Goal: Task Accomplishment & Management: Manage account settings

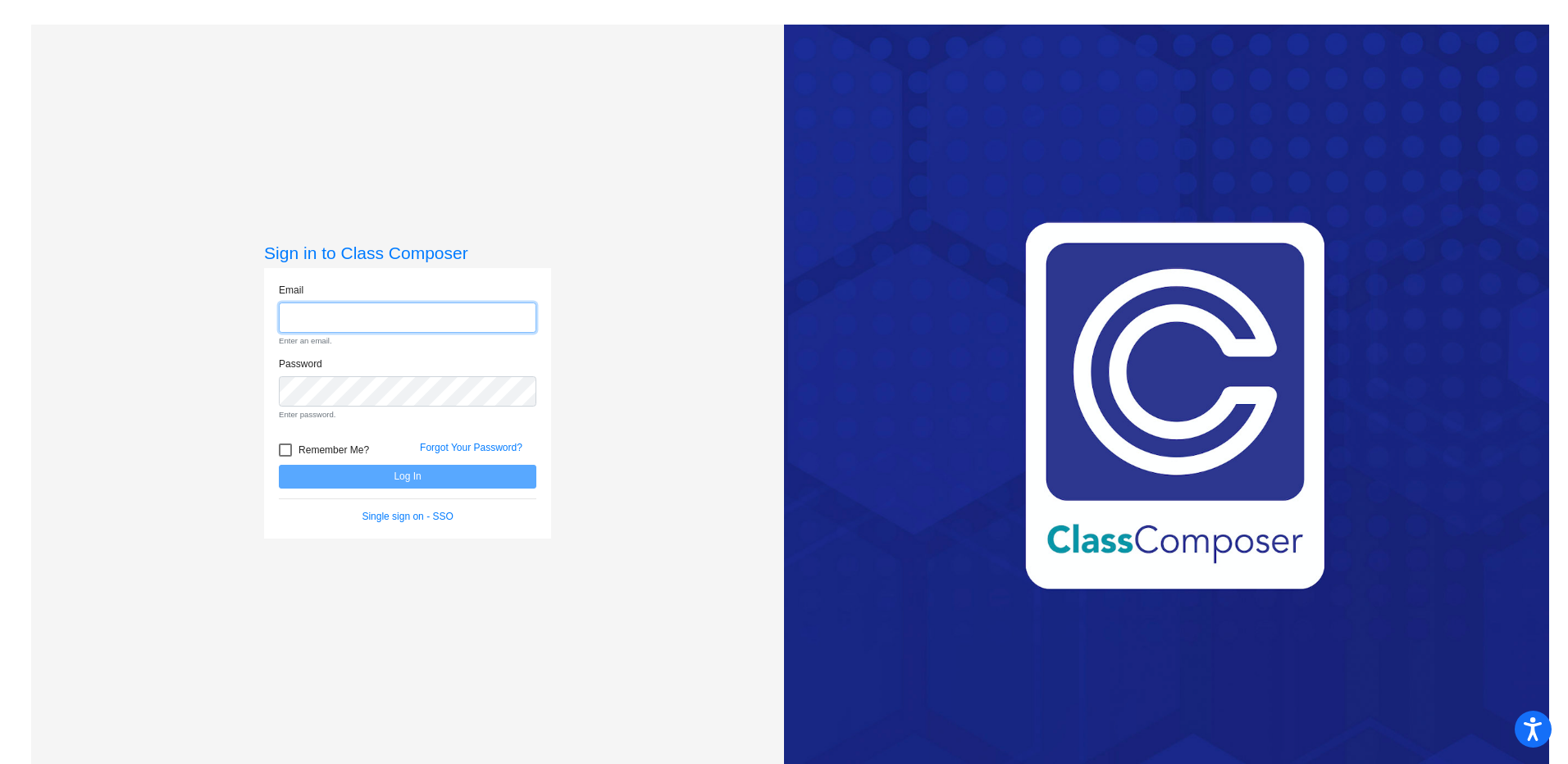
type input "[PERSON_NAME][EMAIL_ADDRESS][PERSON_NAME][DOMAIN_NAME]"
click at [432, 478] on form "Email [PERSON_NAME][EMAIL_ADDRESS][PERSON_NAME][DOMAIN_NAME] Enter an email. Pa…" at bounding box center [407, 403] width 257 height 241
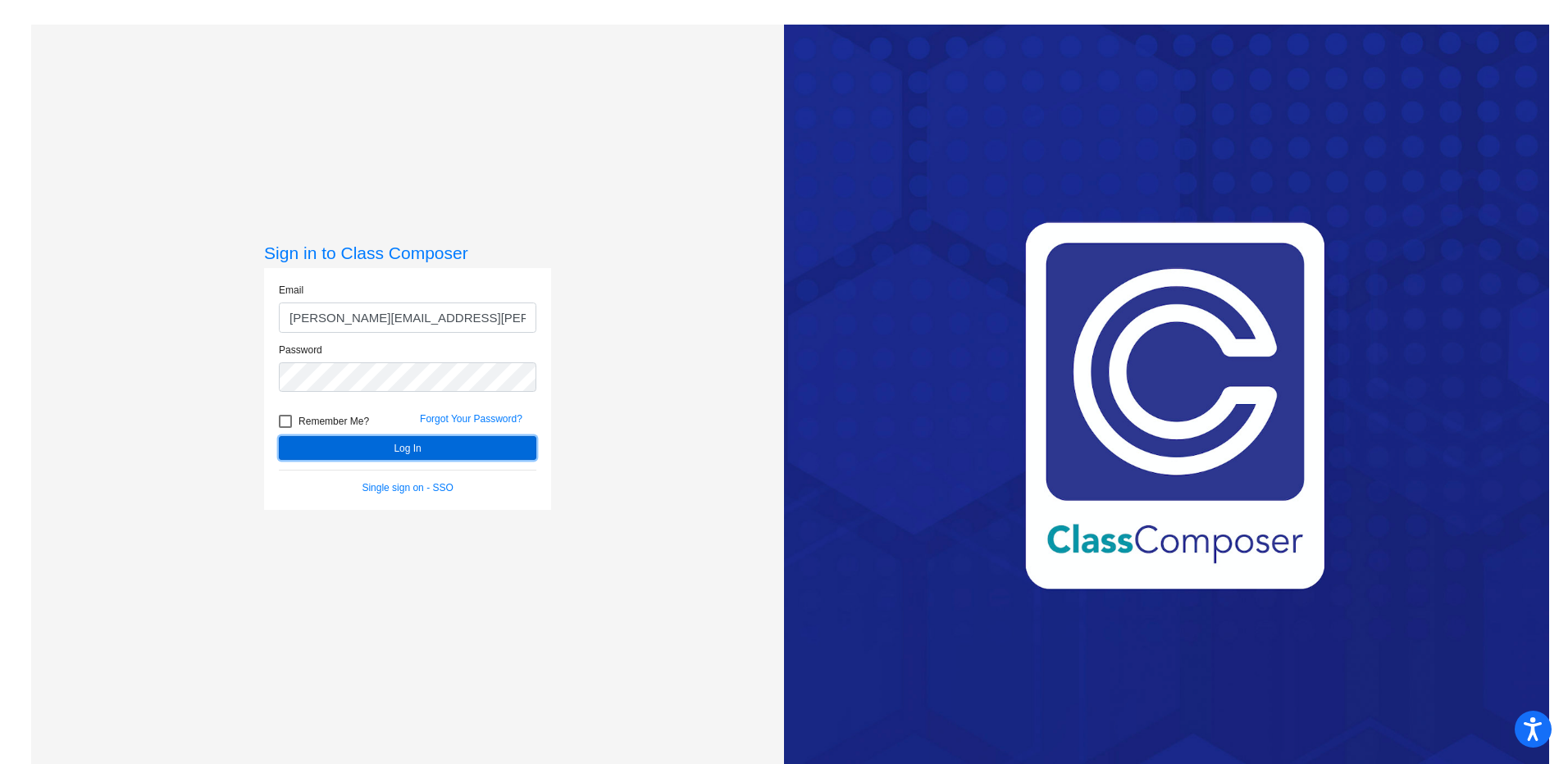
click at [382, 446] on button "Log In" at bounding box center [407, 448] width 257 height 24
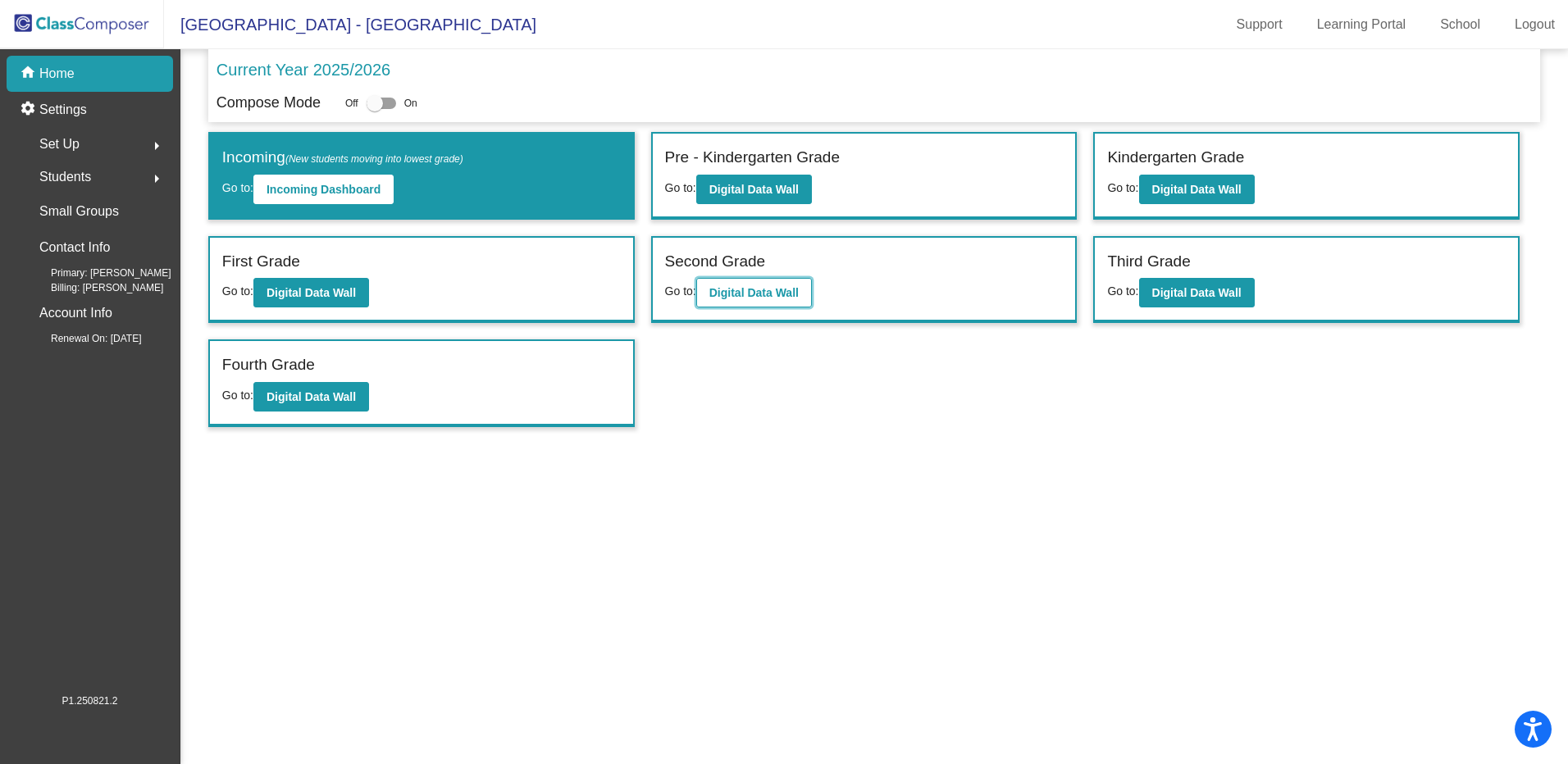
click at [752, 299] on b "Digital Data Wall" at bounding box center [754, 292] width 89 height 13
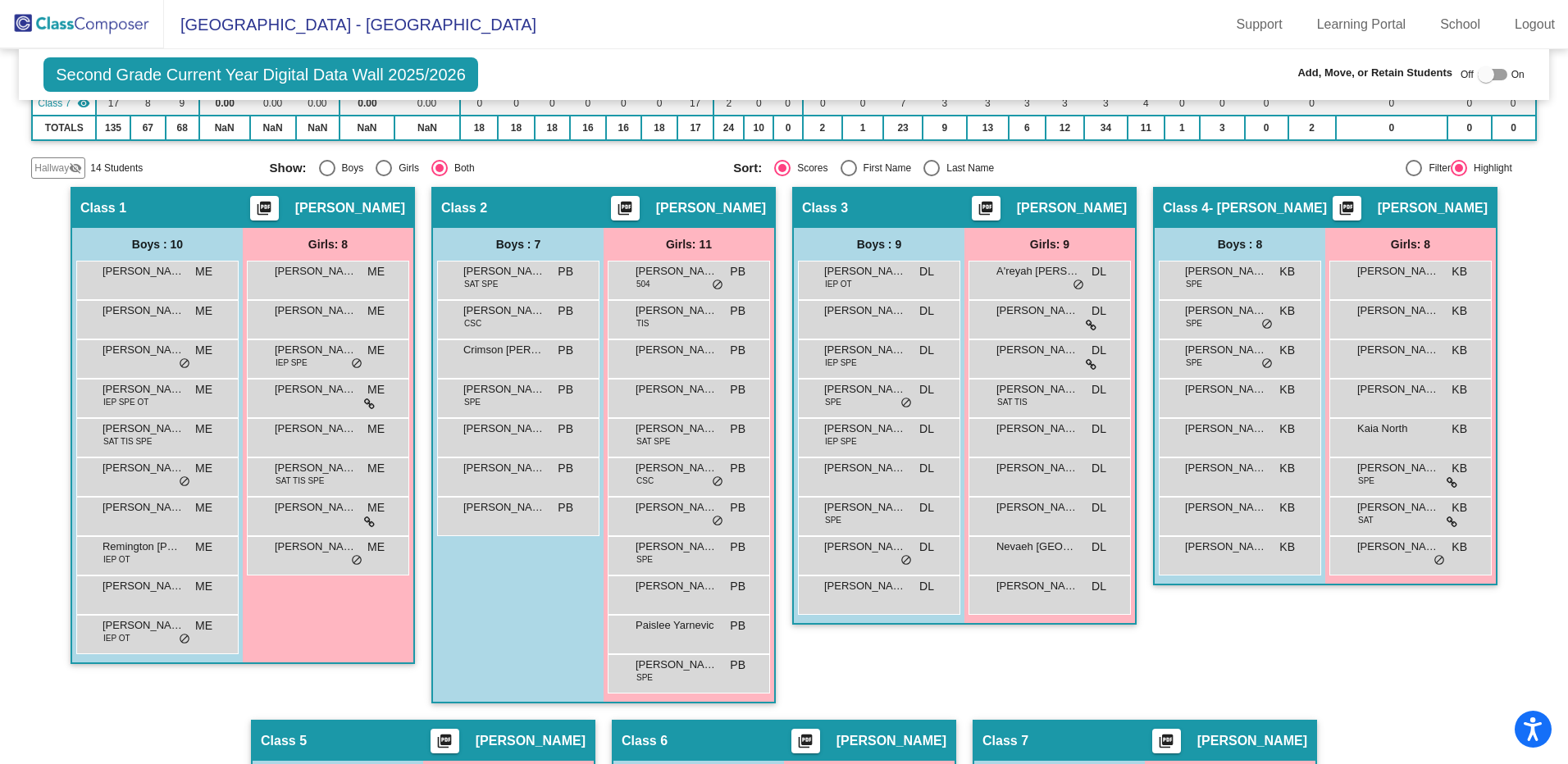
scroll to position [328, 0]
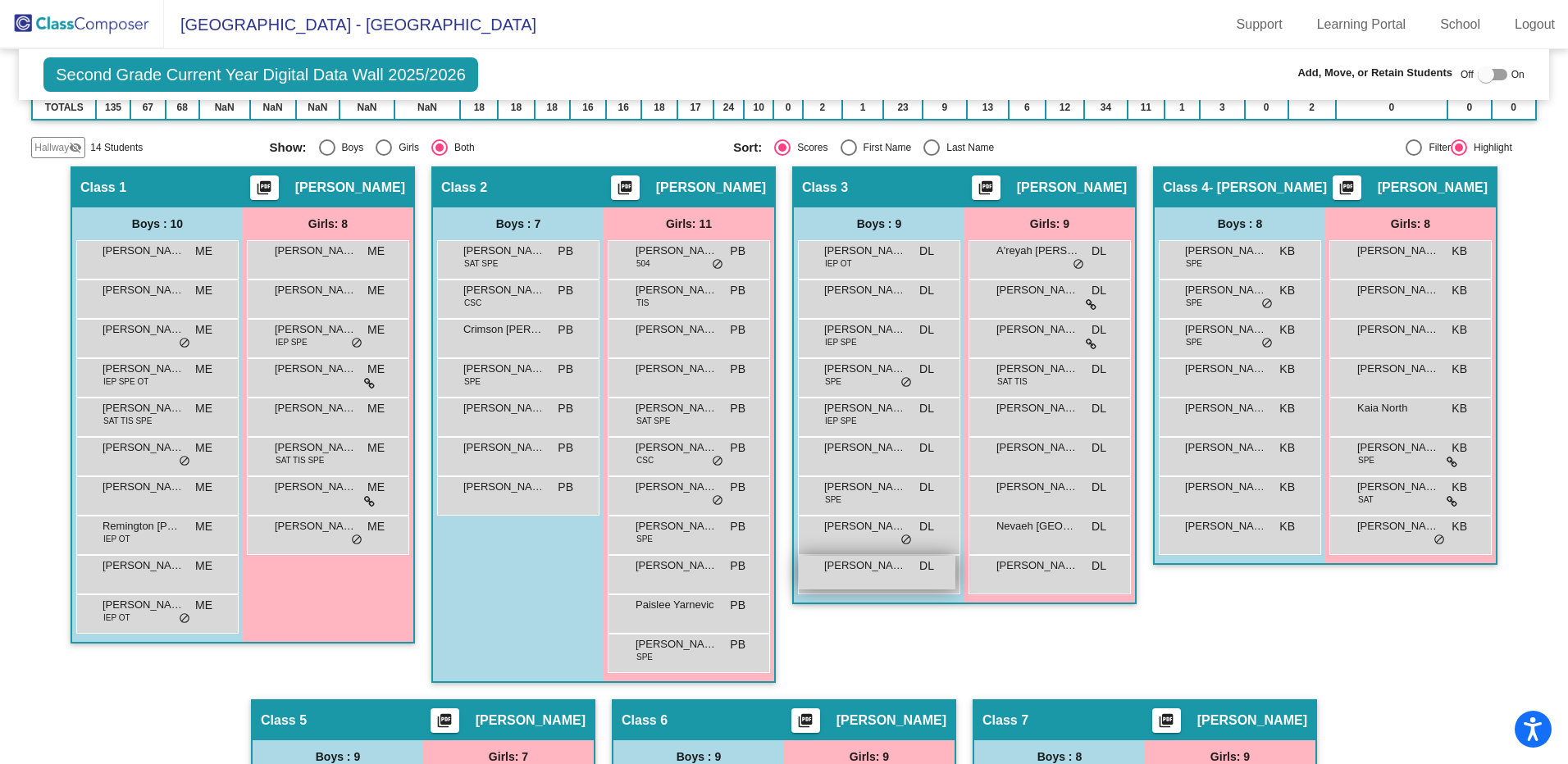
click at [891, 589] on div "[PERSON_NAME] DL lock do_not_disturb_alt" at bounding box center [878, 573] width 157 height 34
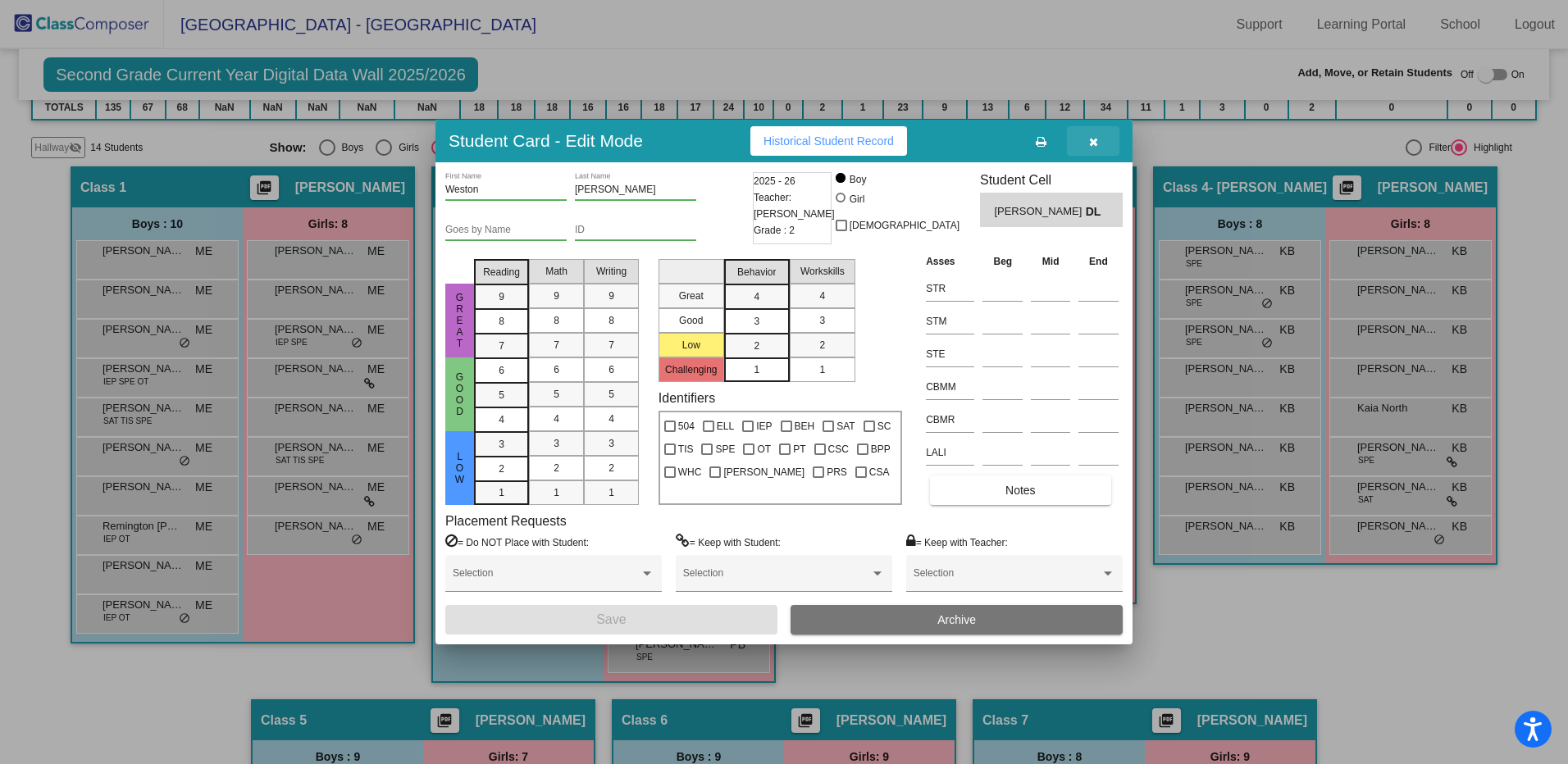
click at [1107, 150] on button "button" at bounding box center [1093, 141] width 53 height 29
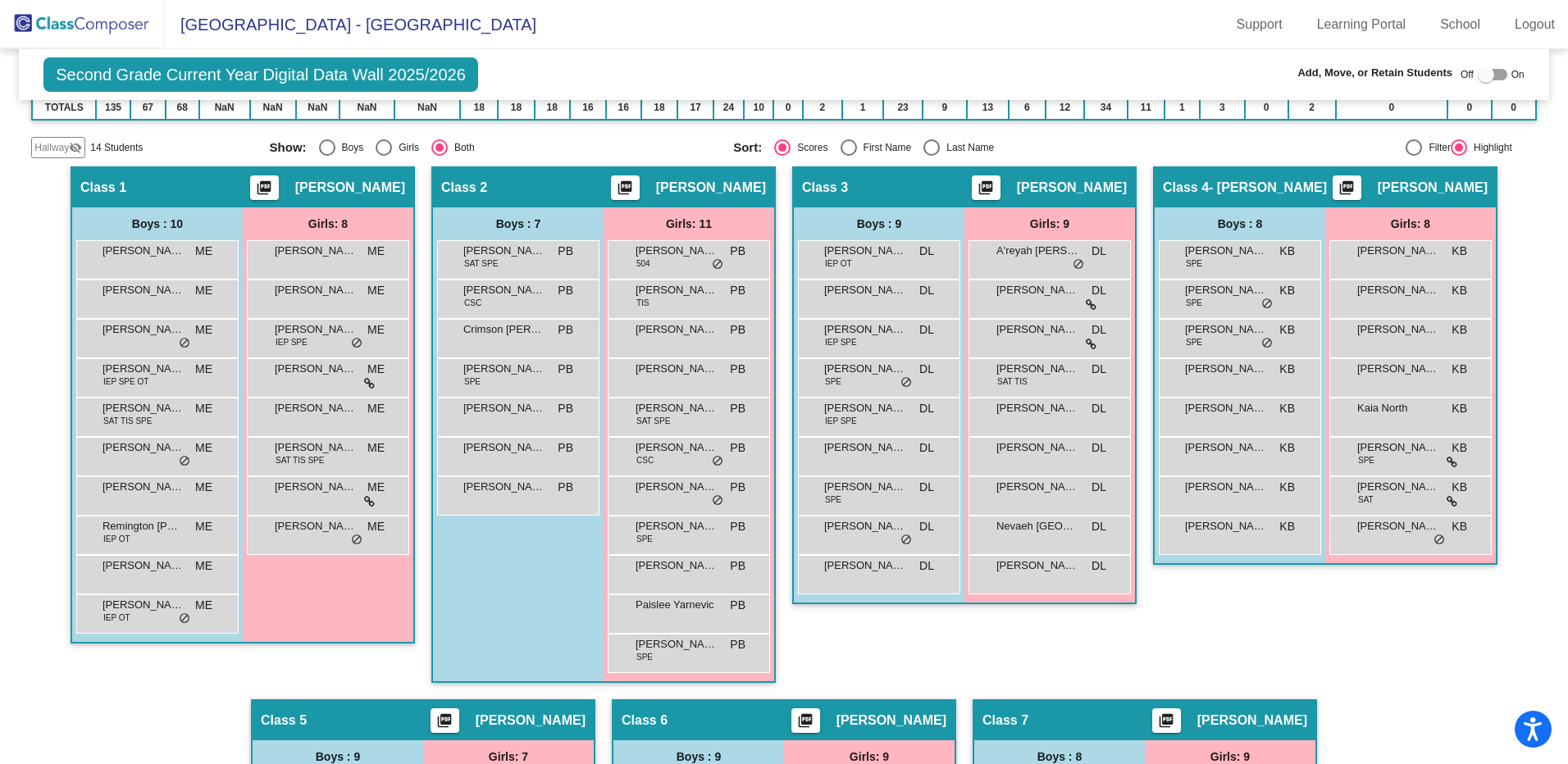
click at [61, 149] on span "Hallway" at bounding box center [52, 147] width 35 height 15
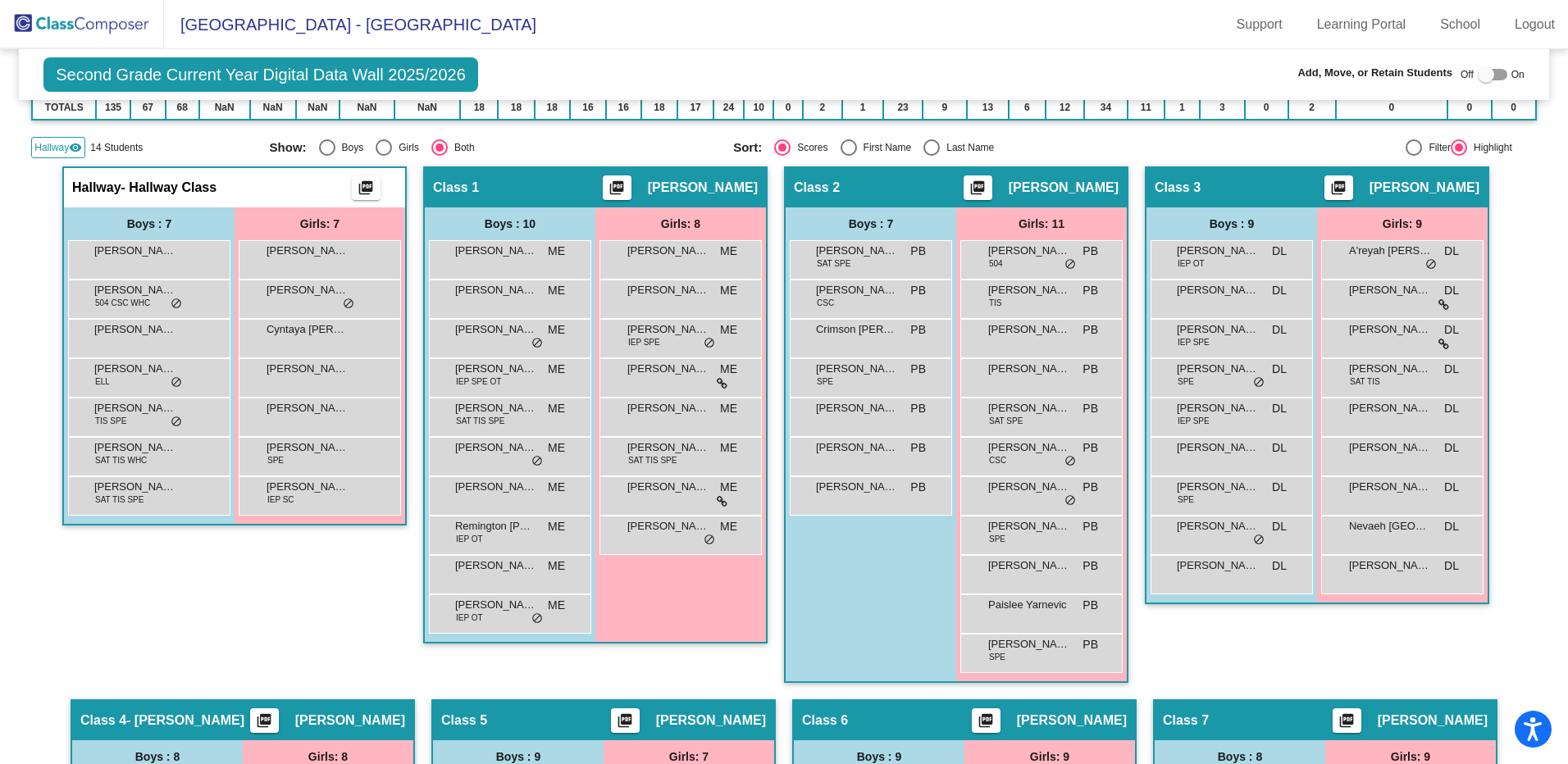
click at [1478, 71] on div at bounding box center [1486, 75] width 16 height 16
checkbox input "true"
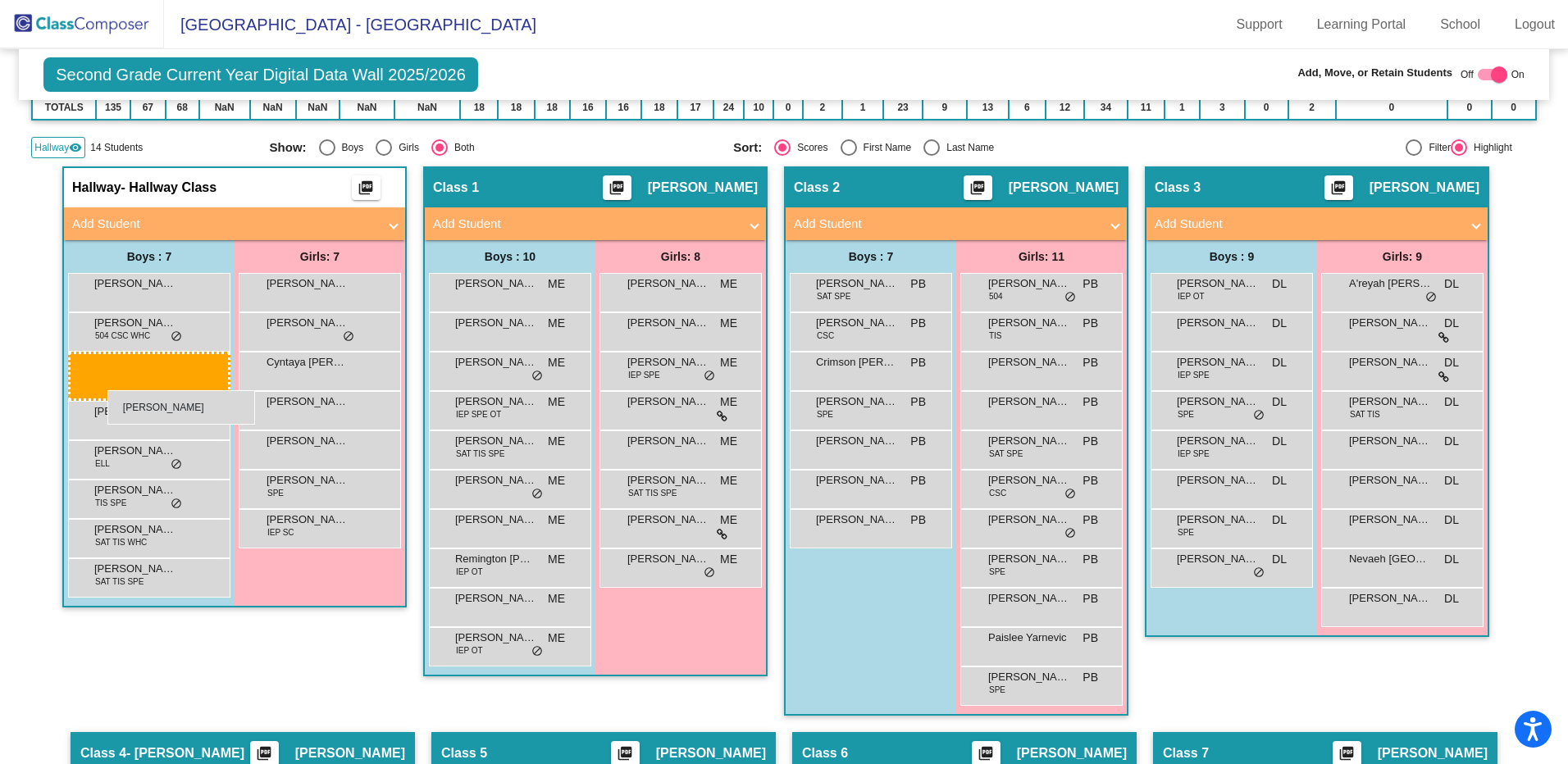
drag, startPoint x: 1193, startPoint y: 606, endPoint x: 108, endPoint y: 390, distance: 1106.3
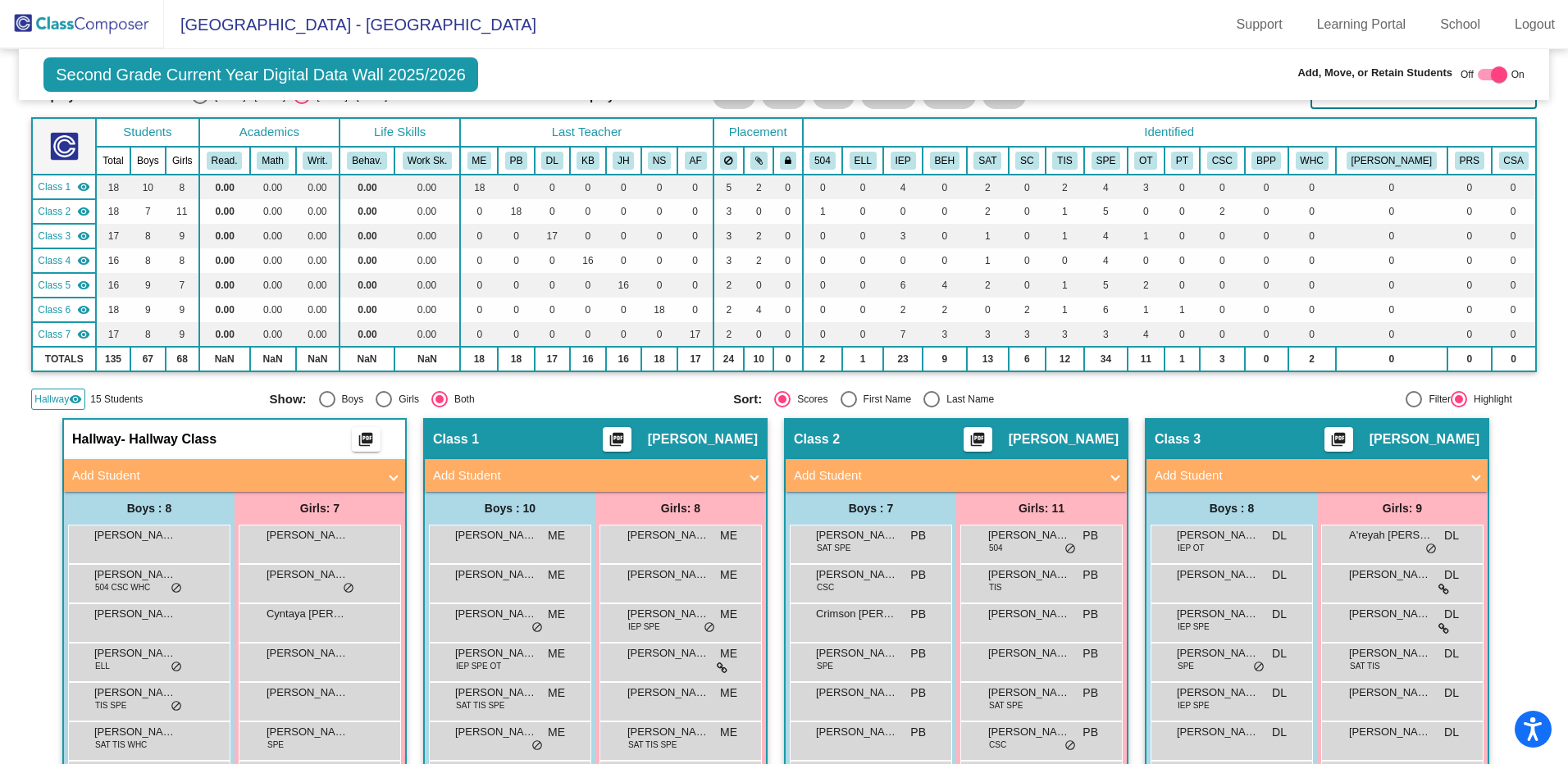
scroll to position [0, 0]
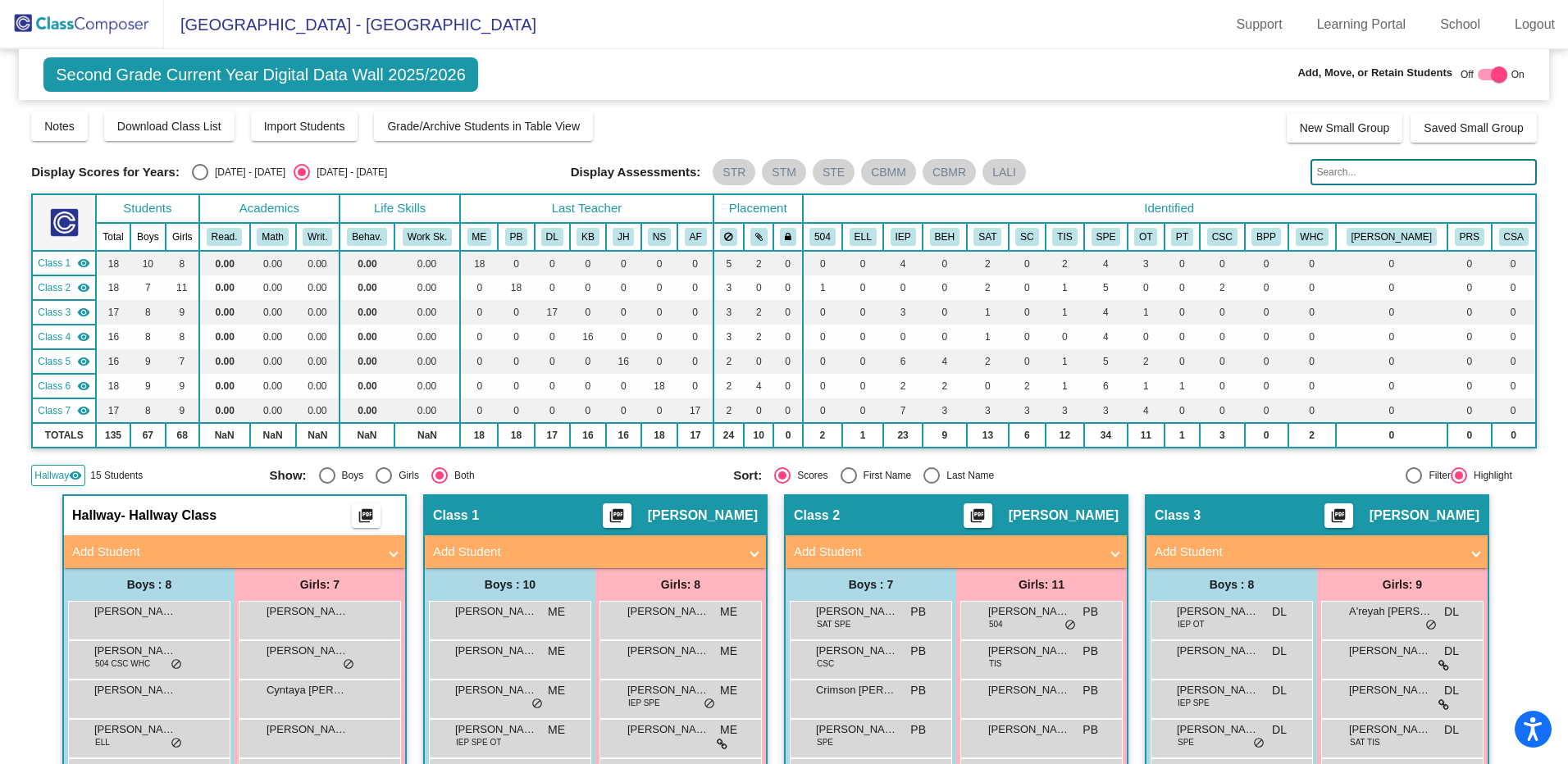
click at [140, 10] on img at bounding box center [82, 24] width 164 height 48
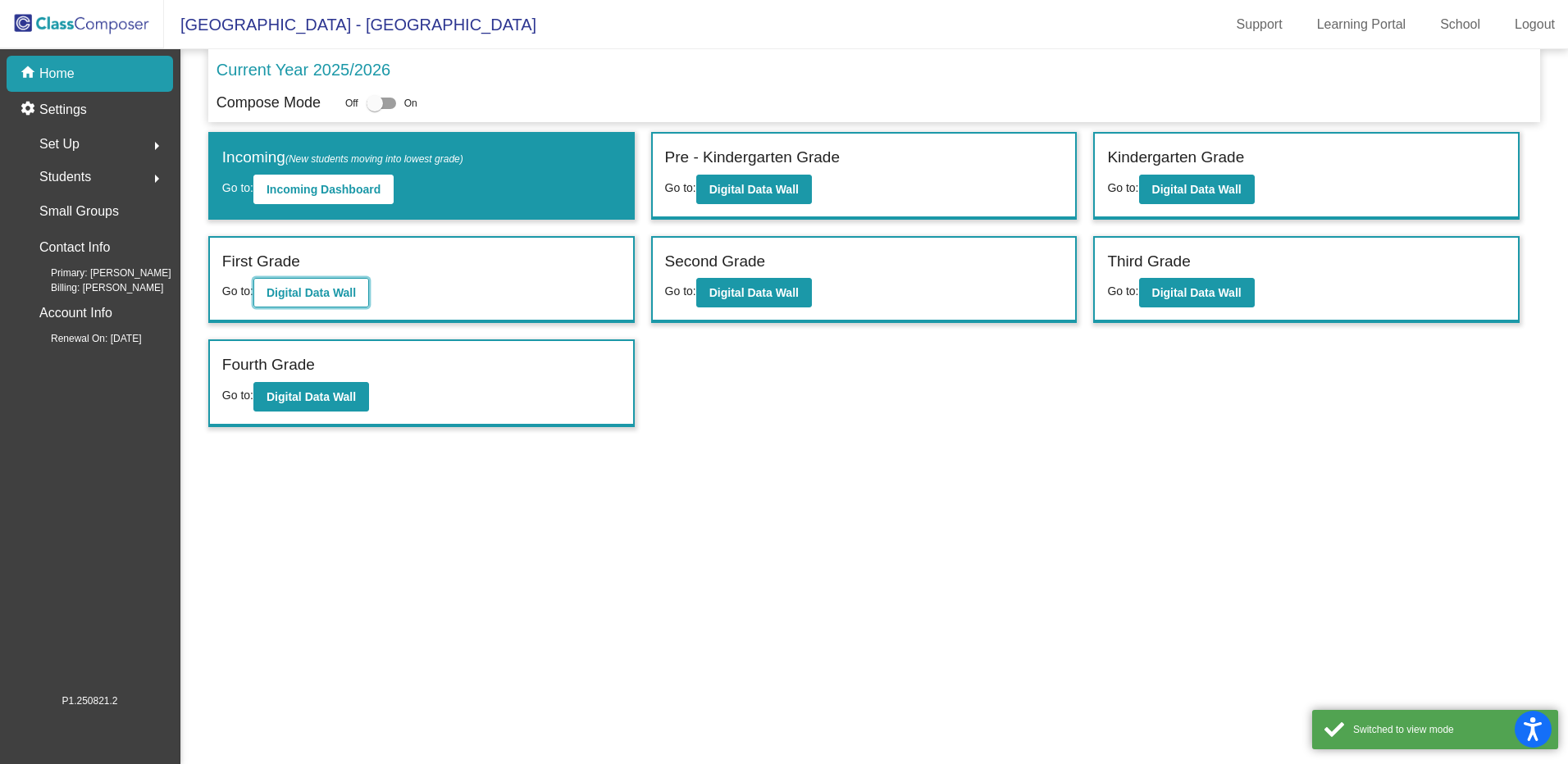
click at [347, 301] on button "Digital Data Wall" at bounding box center [311, 292] width 116 height 29
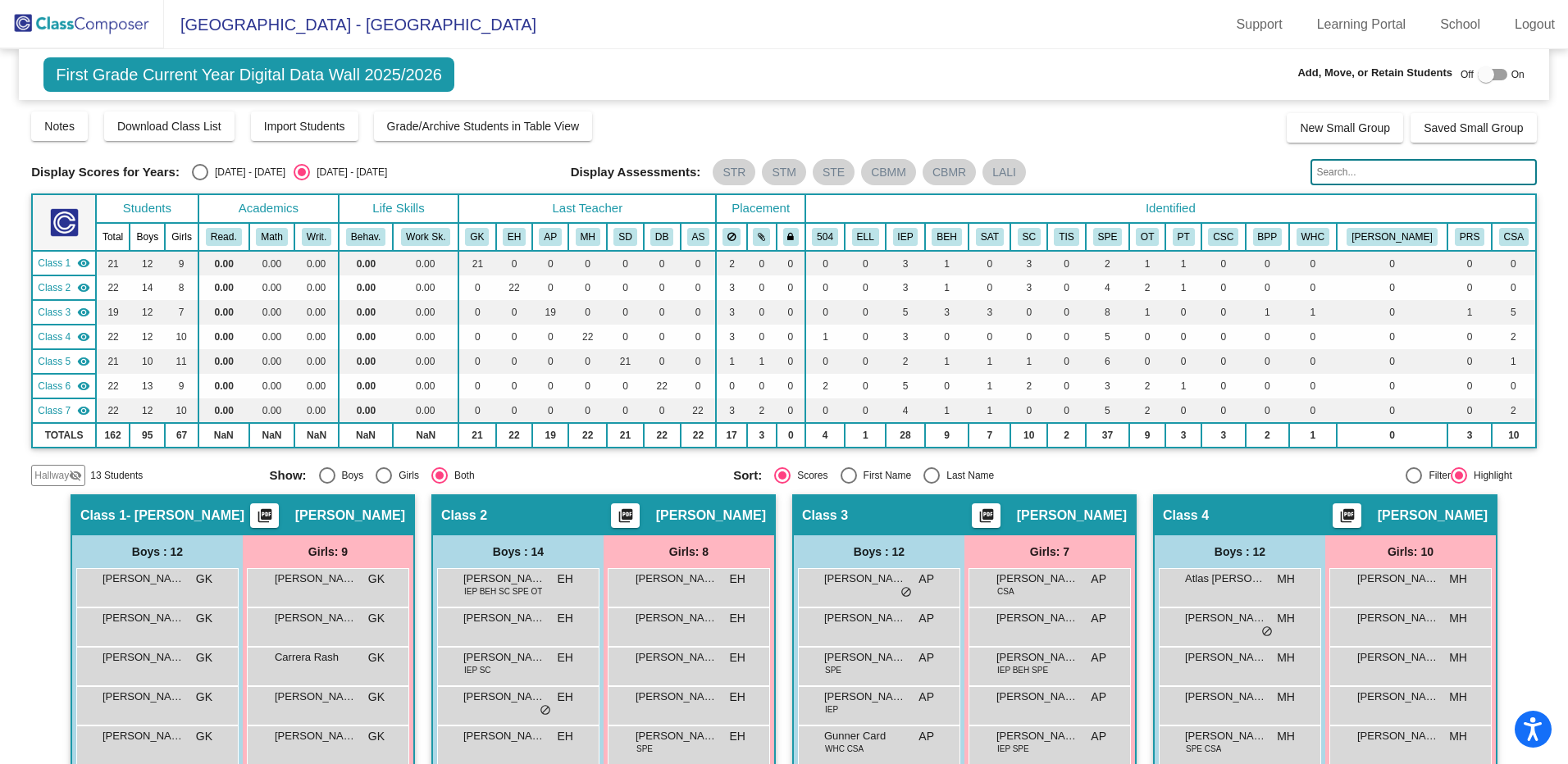
click at [1479, 57] on div "First Grade Current Year Digital Data Wall 2025/2026 Add, Move, or Retain Stude…" at bounding box center [784, 74] width 1531 height 51
click at [1478, 67] on div at bounding box center [1486, 75] width 16 height 16
checkbox input "true"
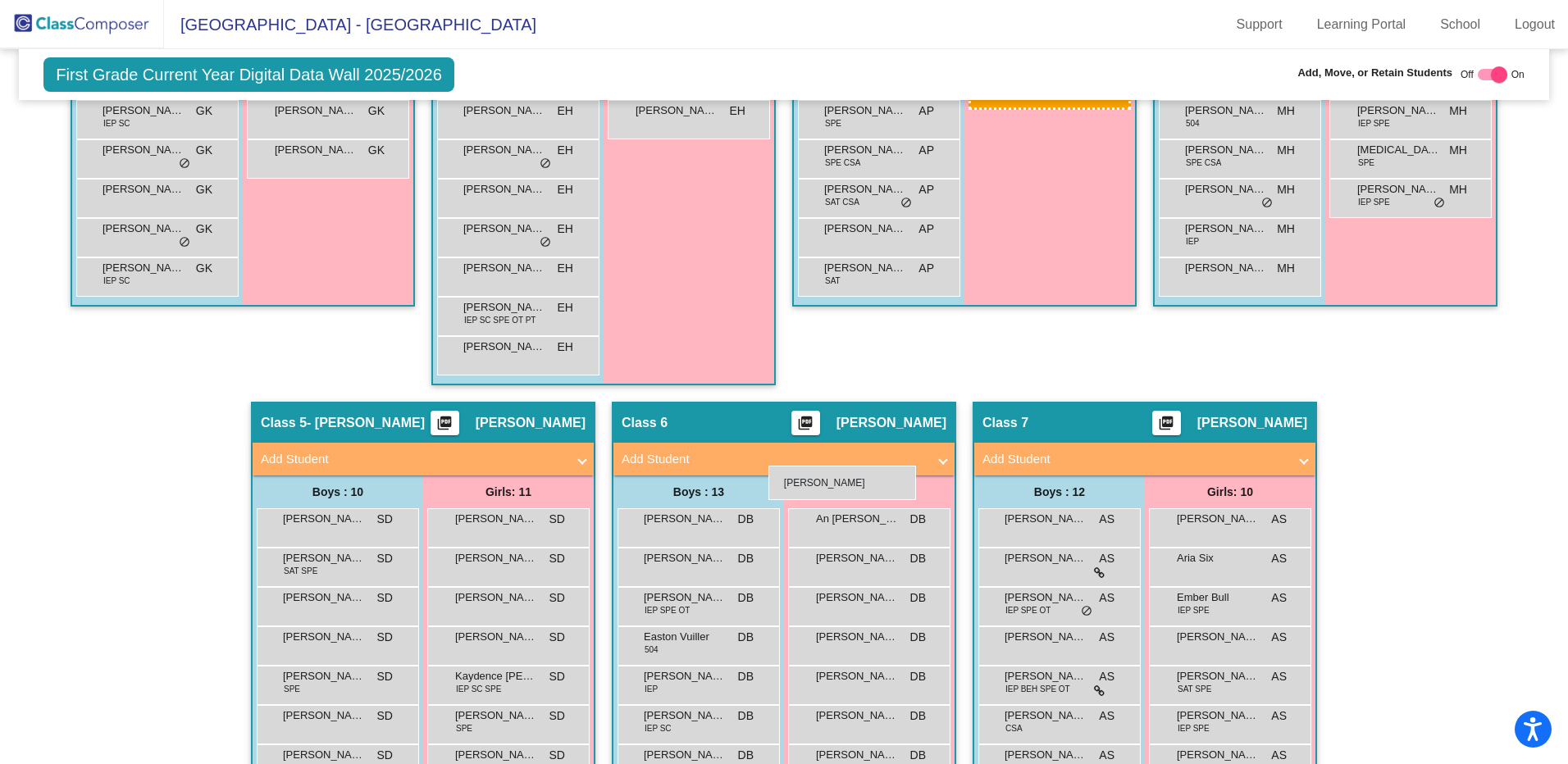
scroll to position [820, 0]
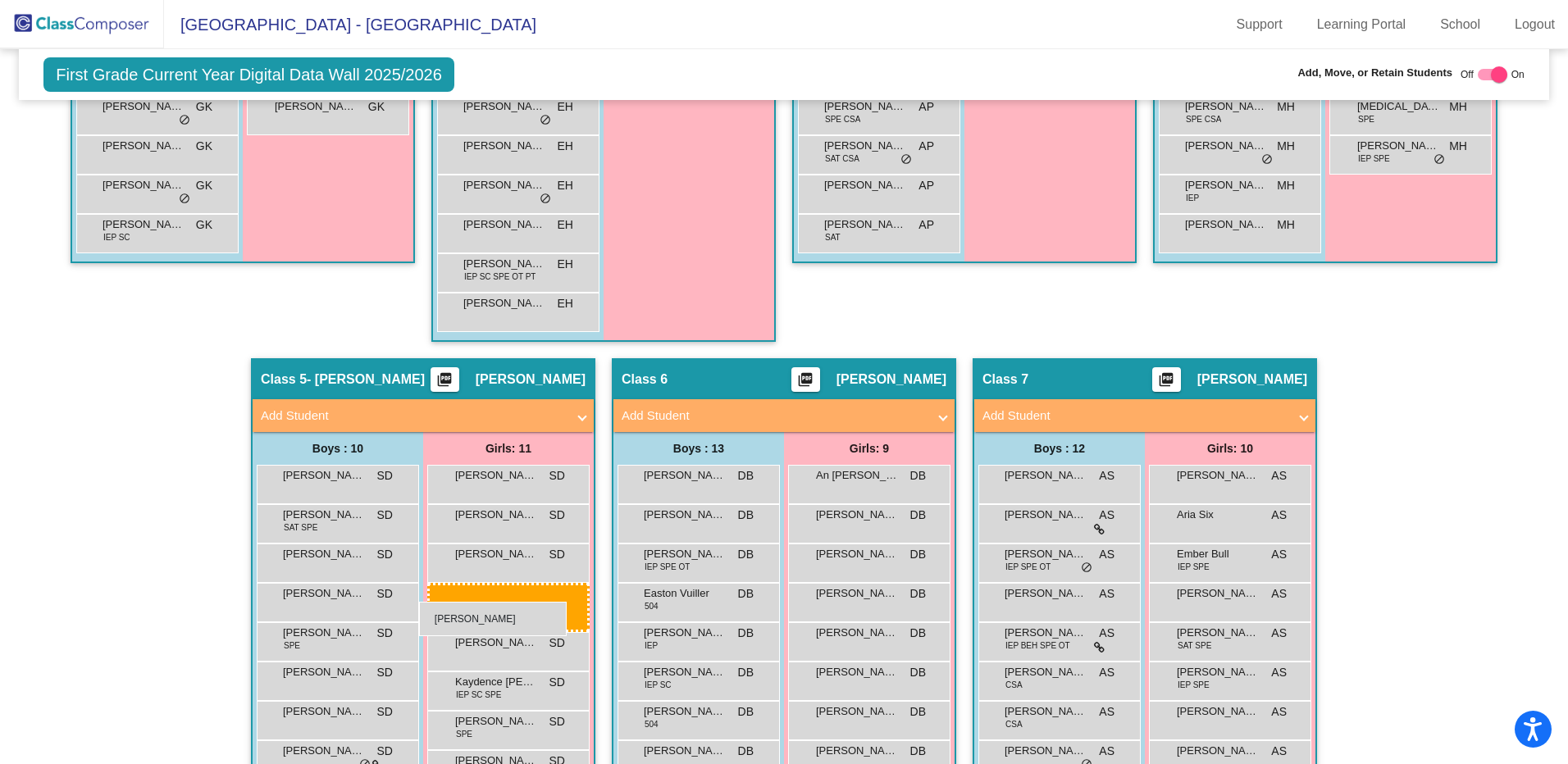
drag, startPoint x: 1033, startPoint y: 486, endPoint x: 419, endPoint y: 602, distance: 624.9
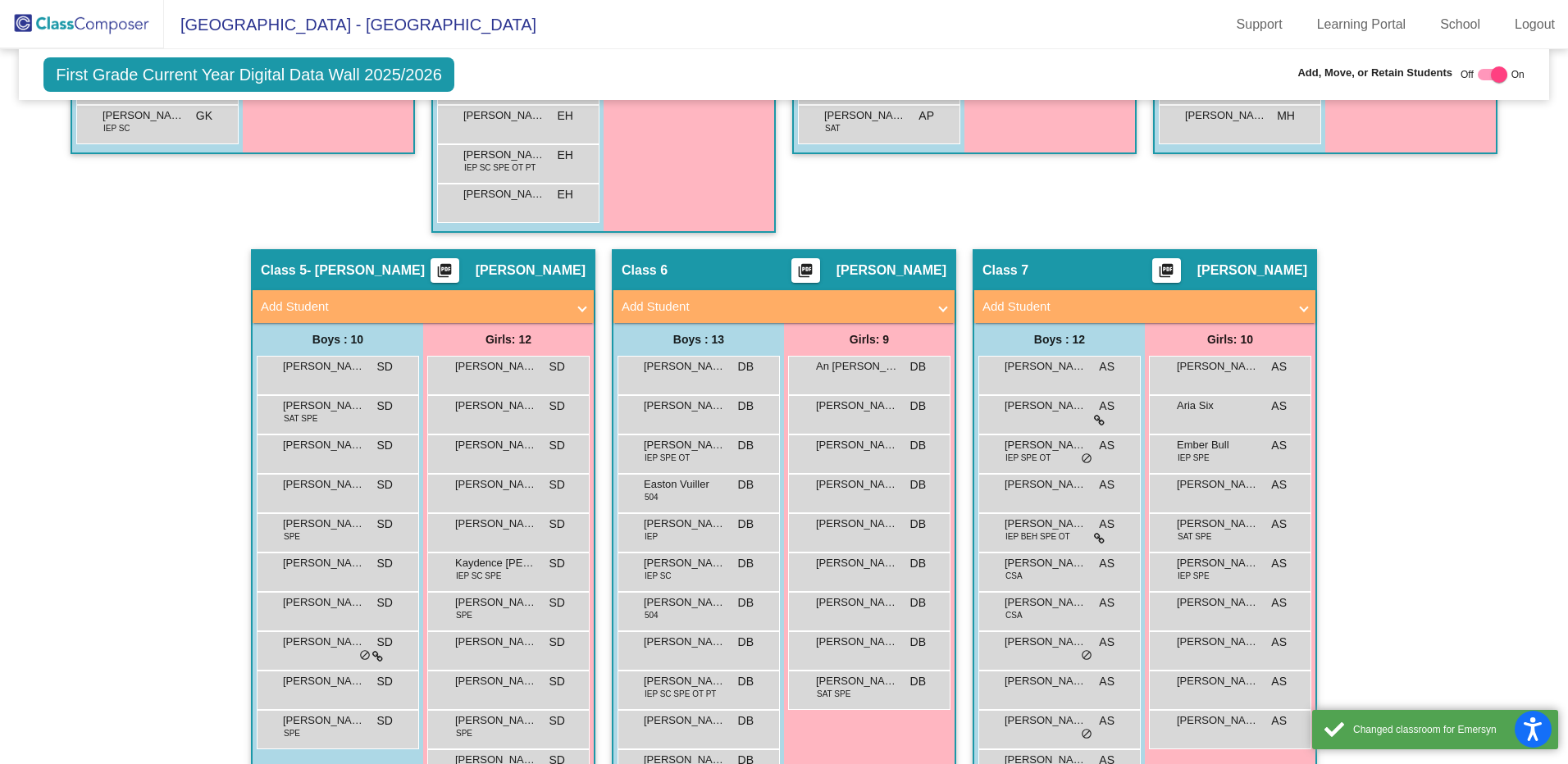
scroll to position [812, 0]
